Goal: Task Accomplishment & Management: Complete application form

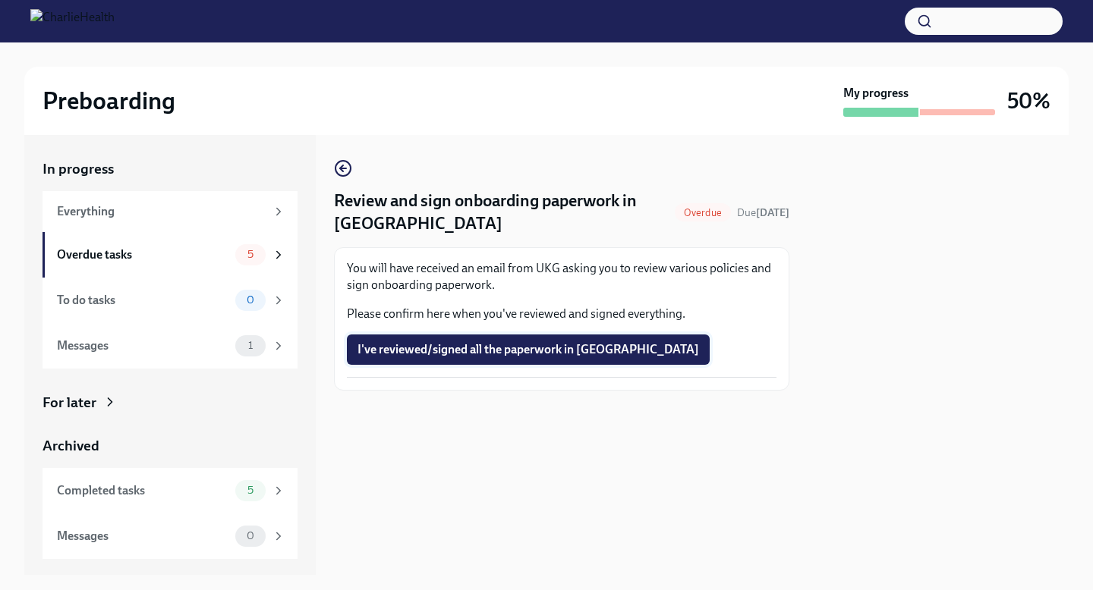
click at [449, 341] on button "I've reviewed/signed all the paperwork in [GEOGRAPHIC_DATA]" at bounding box center [528, 350] width 363 height 30
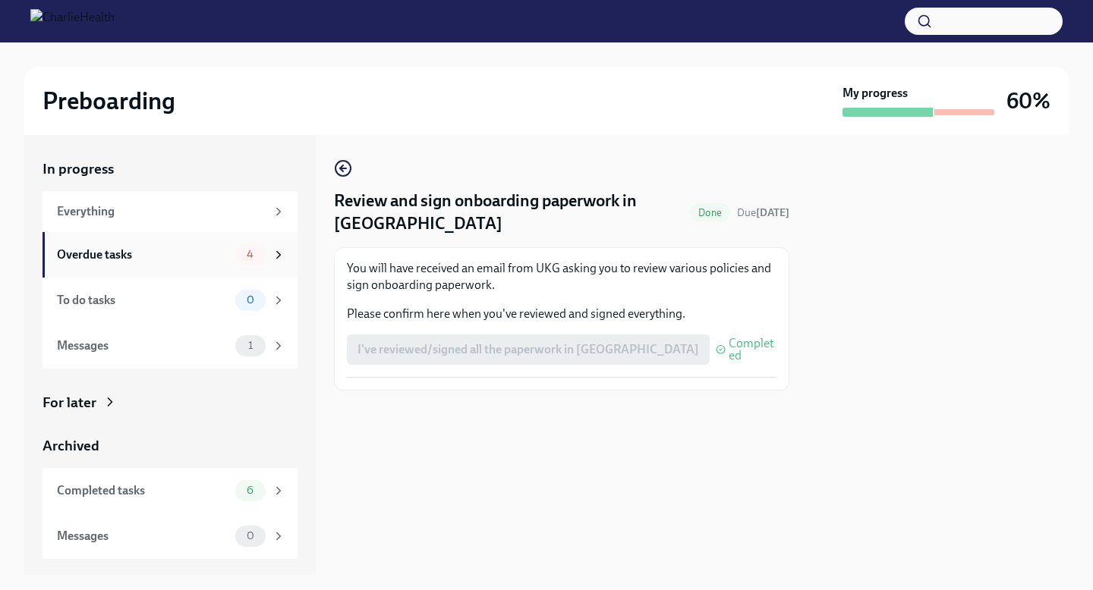
click at [179, 259] on div "Overdue tasks" at bounding box center [143, 255] width 172 height 17
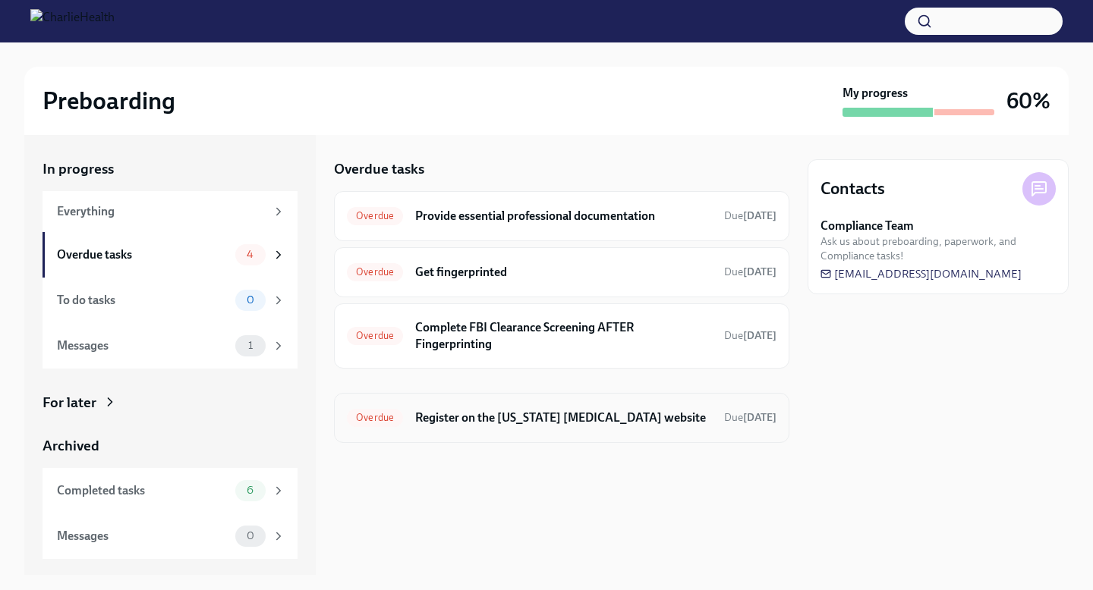
click at [396, 433] on div "Overdue Register on the [US_STATE] [MEDICAL_DATA] website Due [DATE]" at bounding box center [561, 418] width 455 height 50
click at [436, 421] on h6 "Register on the [US_STATE] [MEDICAL_DATA] website" at bounding box center [563, 418] width 297 height 17
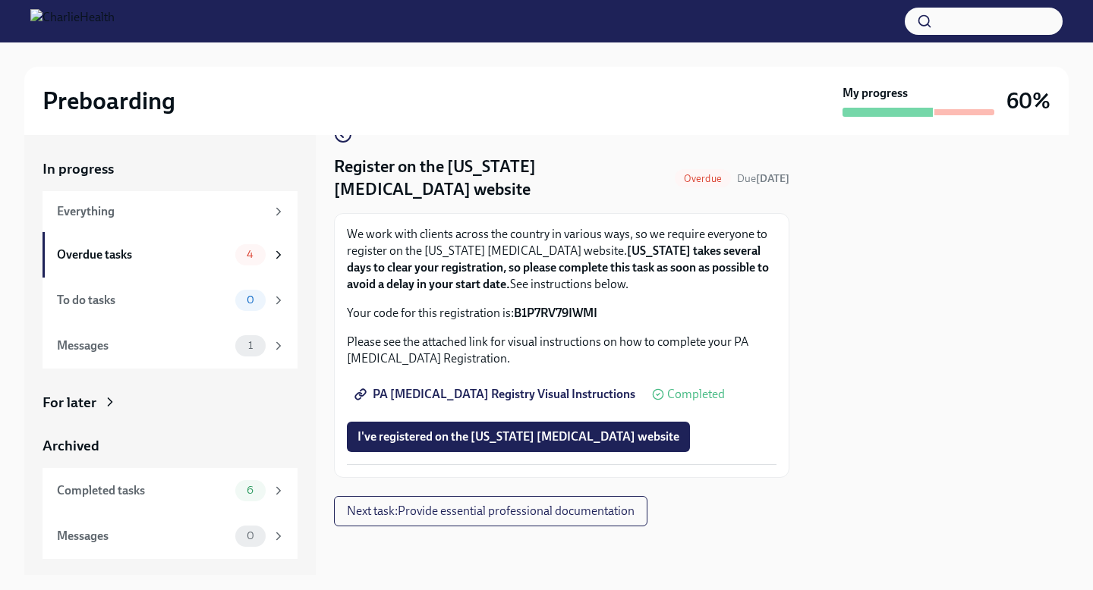
scroll to position [32, 0]
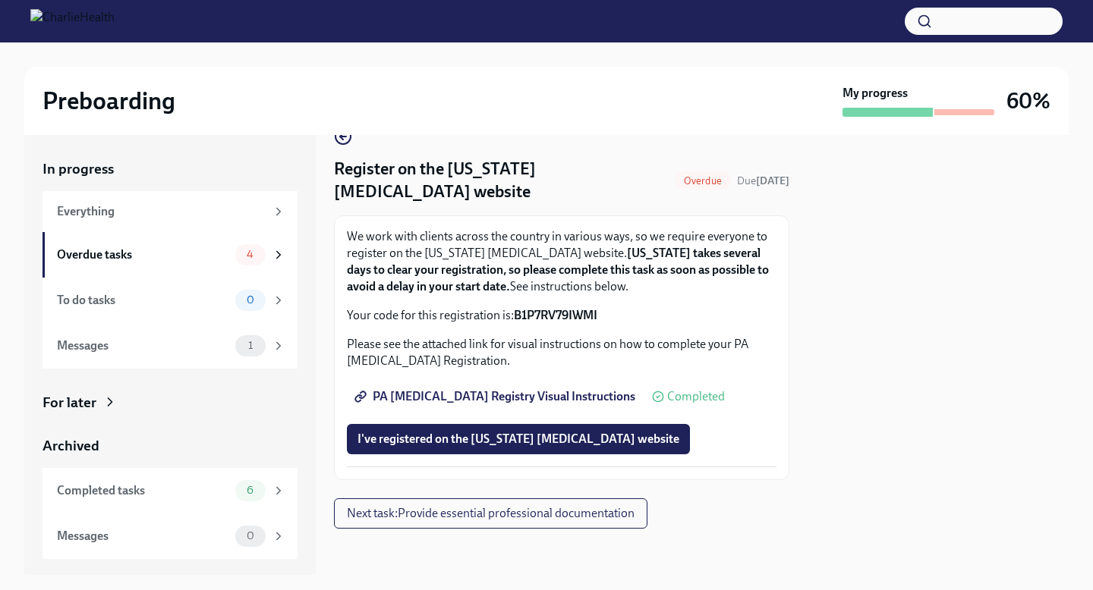
click at [443, 402] on span "PA [MEDICAL_DATA] Registry Visual Instructions" at bounding box center [496, 396] width 278 height 15
click at [412, 438] on span "I've registered on the [US_STATE] [MEDICAL_DATA] website" at bounding box center [518, 439] width 322 height 15
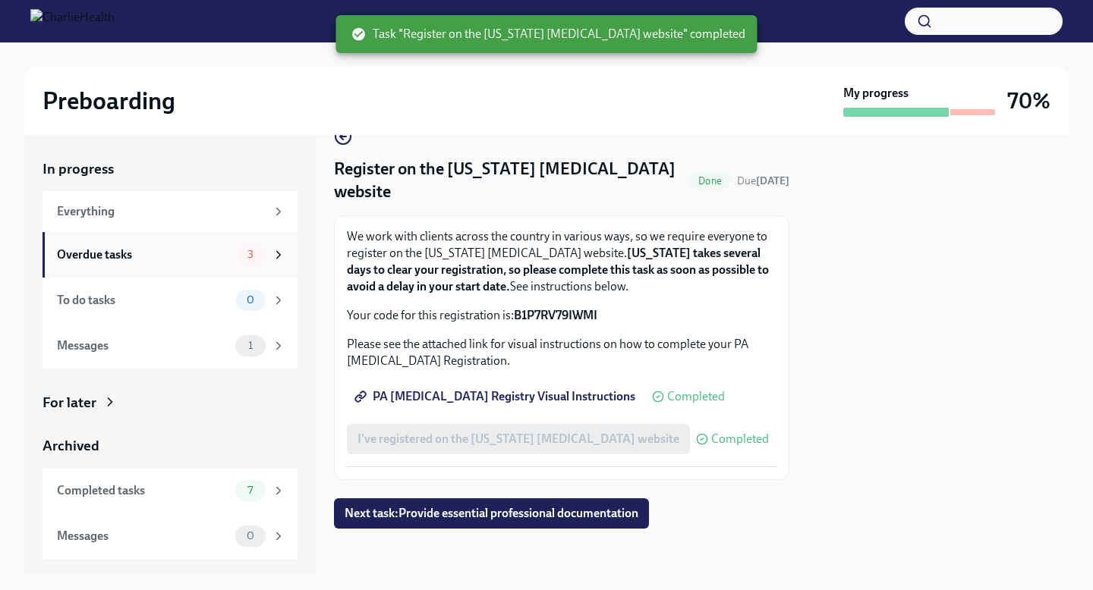
click at [199, 269] on div "Overdue tasks 3" at bounding box center [170, 255] width 255 height 46
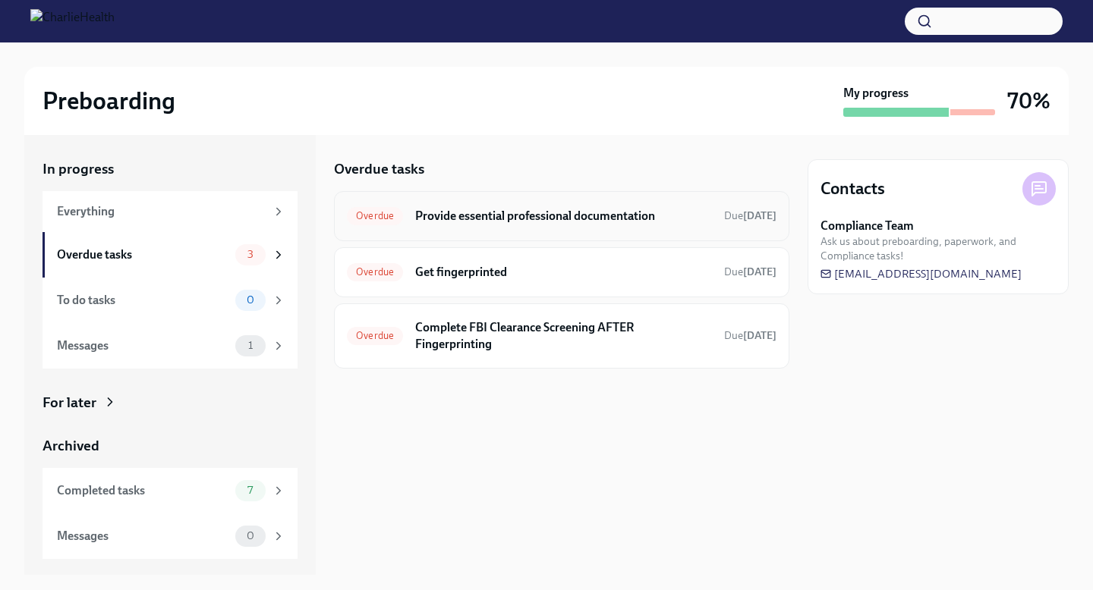
click at [434, 213] on h6 "Provide essential professional documentation" at bounding box center [563, 216] width 297 height 17
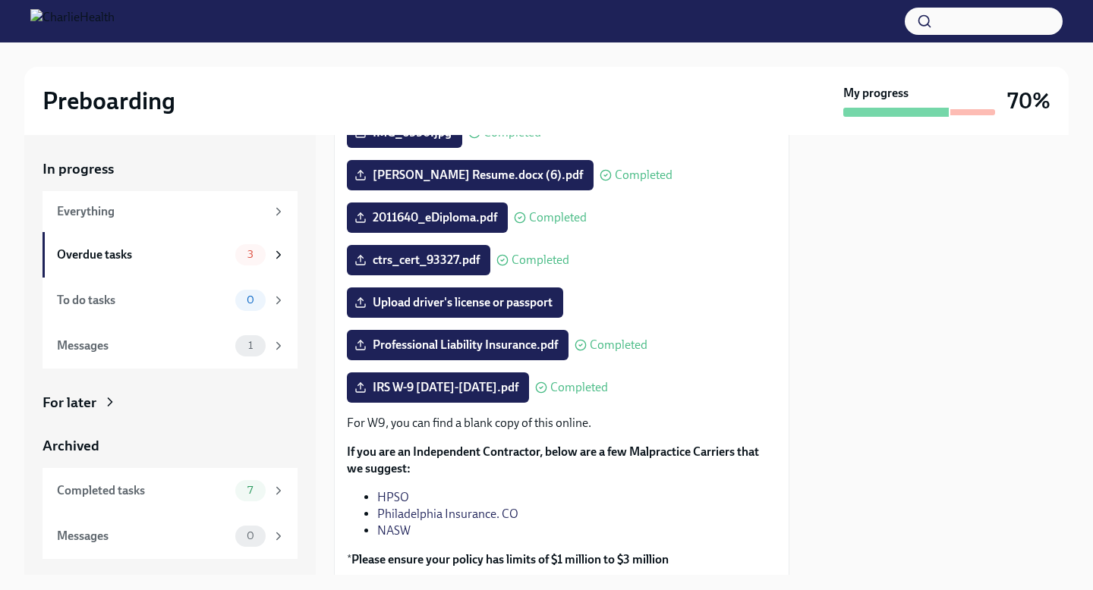
scroll to position [213, 0]
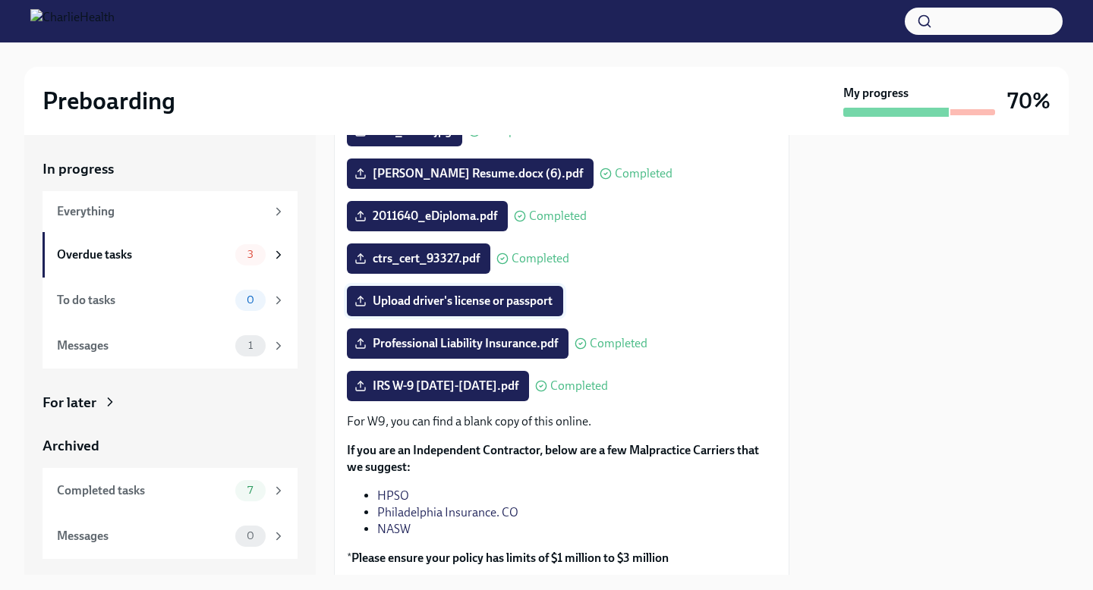
click at [461, 309] on span "Upload driver's license or passport" at bounding box center [454, 301] width 195 height 15
click at [0, 0] on input "Upload driver's license or passport" at bounding box center [0, 0] width 0 height 0
click at [430, 309] on span "Upload driver's license or passport" at bounding box center [454, 301] width 195 height 15
click at [0, 0] on input "Upload driver's license or passport" at bounding box center [0, 0] width 0 height 0
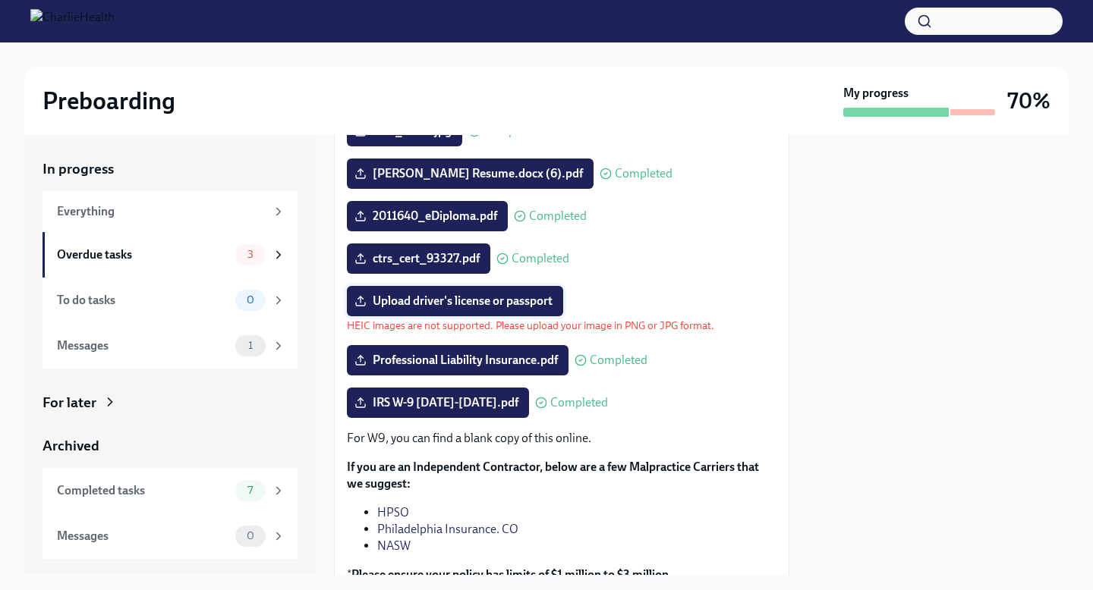
click at [375, 309] on span "Upload driver's license or passport" at bounding box center [454, 301] width 195 height 15
click at [0, 0] on input "Upload driver's license or passport" at bounding box center [0, 0] width 0 height 0
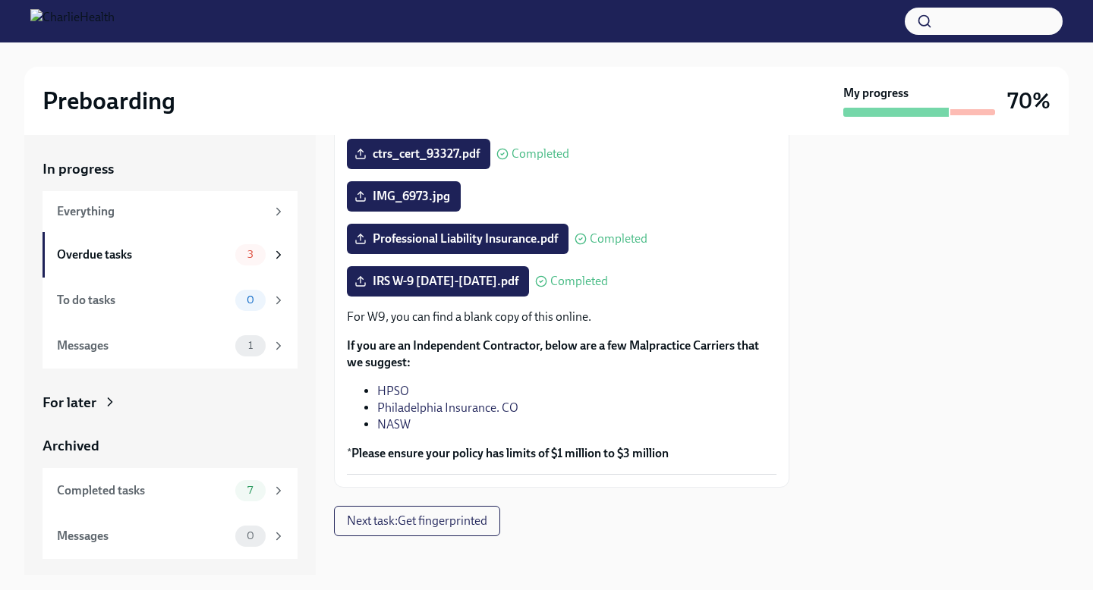
scroll to position [350, 0]
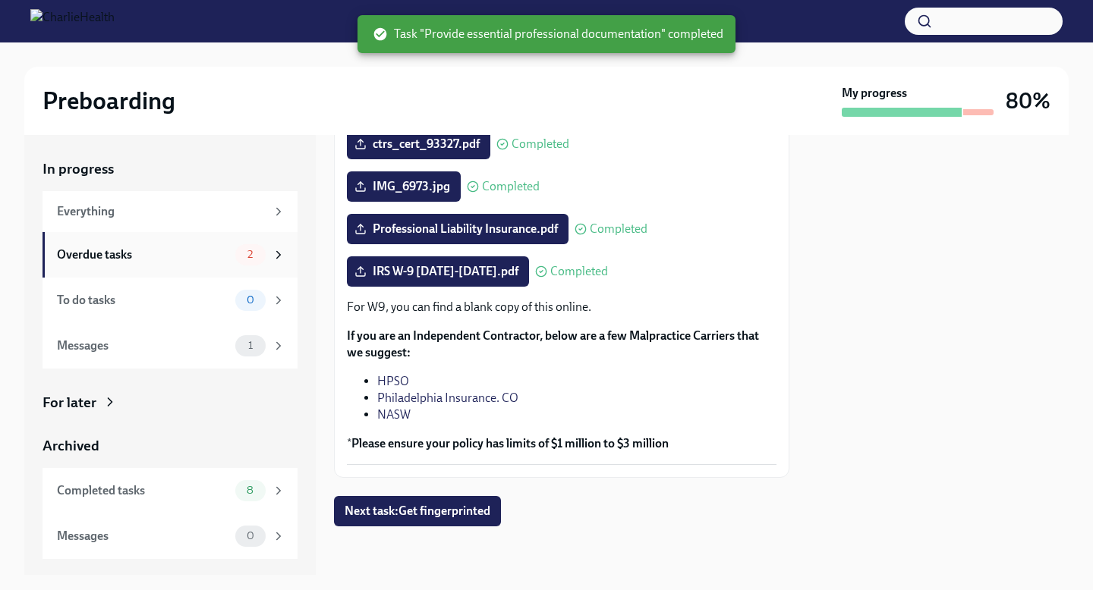
click at [185, 254] on div "Overdue tasks" at bounding box center [143, 255] width 172 height 17
